Goal: Task Accomplishment & Management: Use online tool/utility

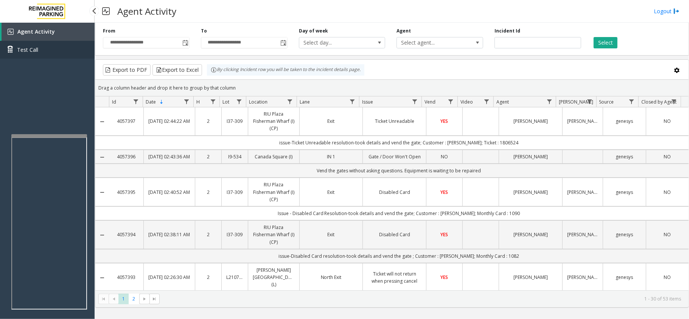
drag, startPoint x: 0, startPoint y: 0, endPoint x: 54, endPoint y: 52, distance: 74.7
click at [54, 52] on link "Test Call" at bounding box center [47, 50] width 95 height 18
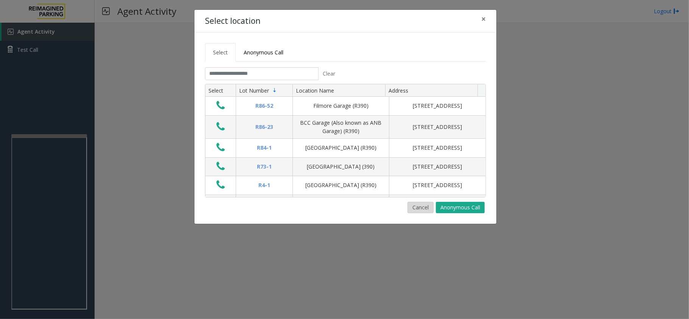
click at [418, 208] on button "Cancel" at bounding box center [421, 207] width 26 height 11
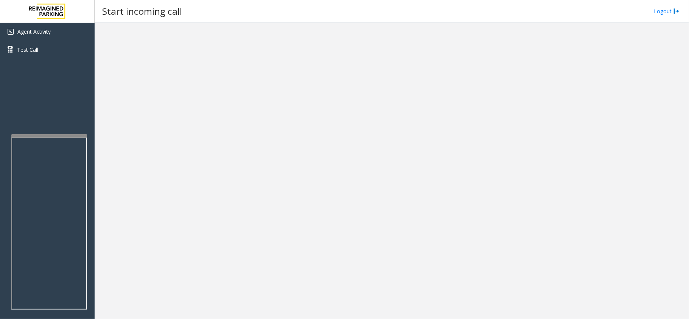
click at [422, 79] on div at bounding box center [392, 171] width 595 height 297
click at [53, 35] on link "Agent Activity" at bounding box center [47, 32] width 95 height 18
click at [277, 182] on div at bounding box center [392, 171] width 595 height 297
